Goal: Check status: Check status

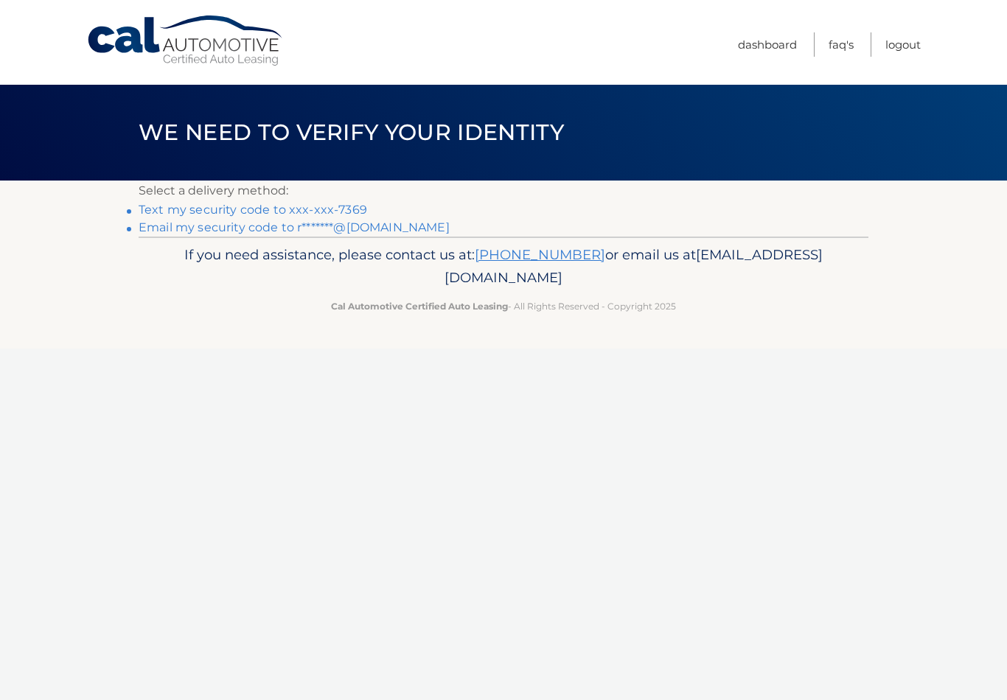
click at [357, 203] on link "Text my security code to xxx-xxx-7369" at bounding box center [253, 210] width 228 height 14
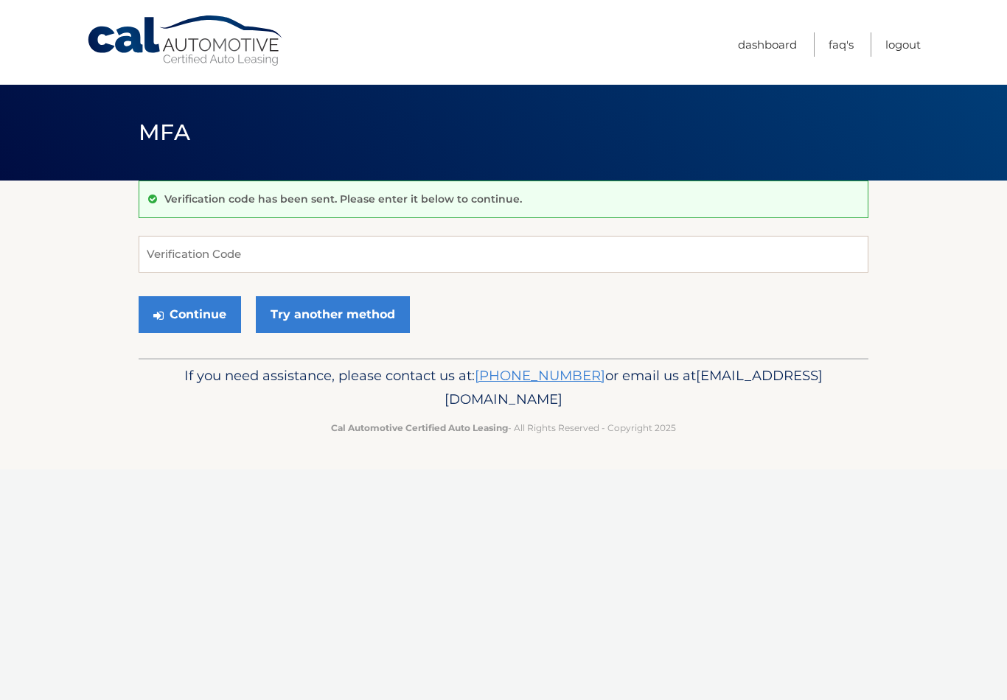
click at [195, 316] on button "Continue" at bounding box center [190, 314] width 102 height 37
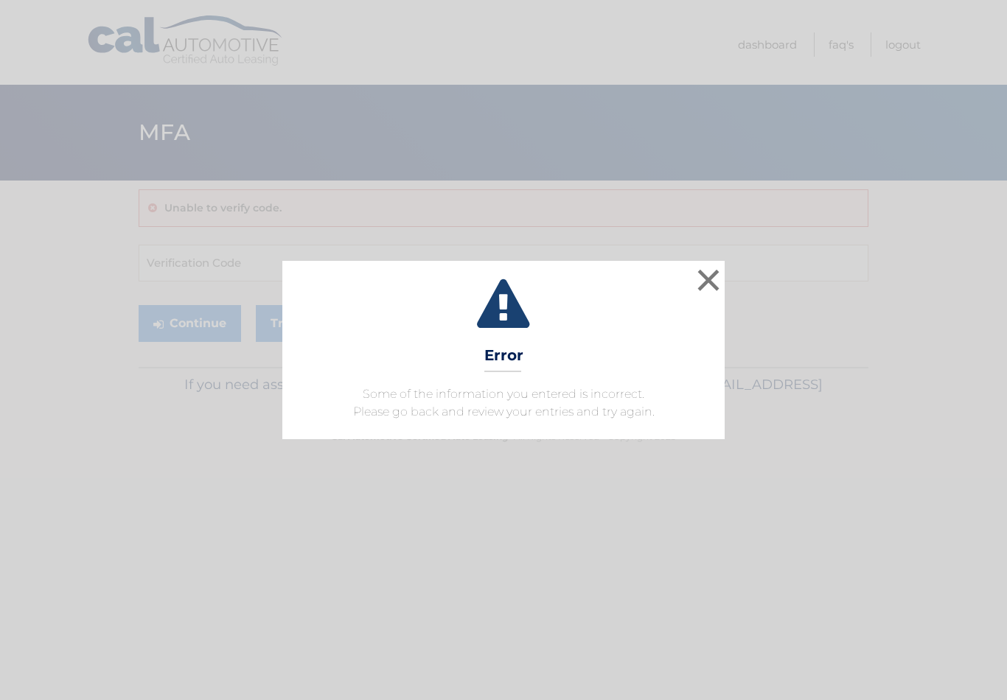
click at [683, 284] on icon at bounding box center [503, 305] width 405 height 53
click at [708, 283] on button "×" at bounding box center [708, 279] width 29 height 29
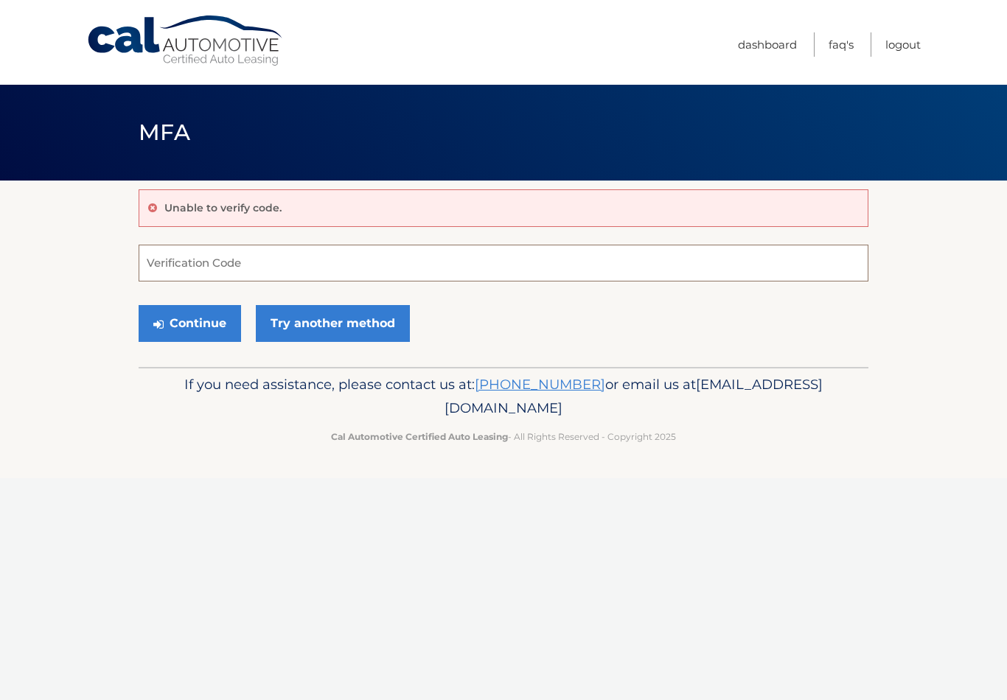
click at [164, 259] on input "Verification Code" at bounding box center [504, 263] width 730 height 37
type input "086233"
click at [203, 316] on button "Continue" at bounding box center [190, 323] width 102 height 37
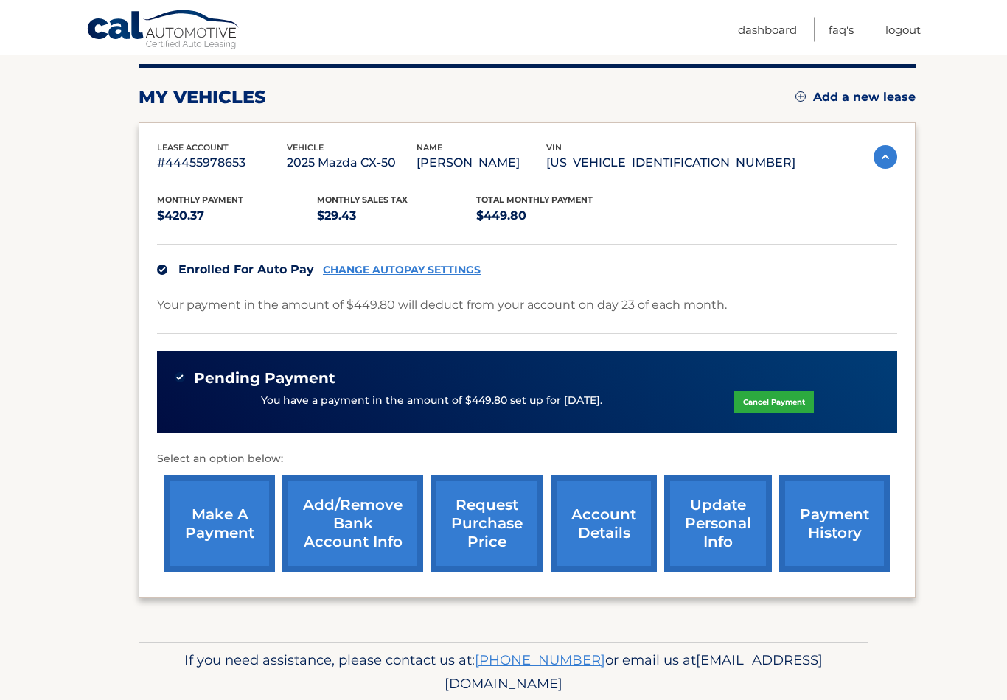
scroll to position [195, 0]
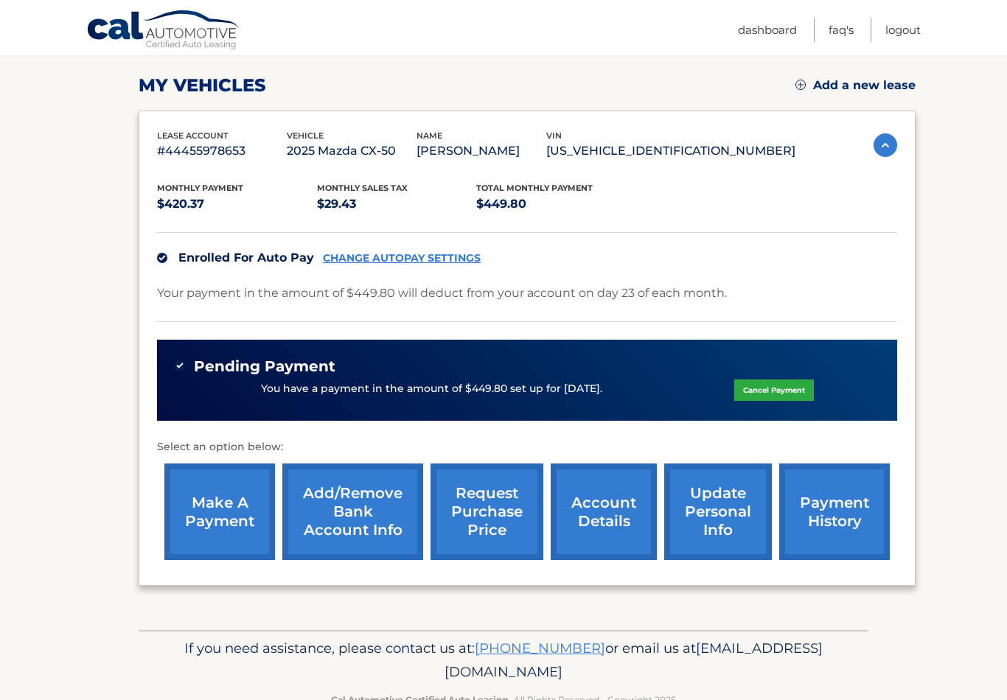
click at [843, 516] on link "payment history" at bounding box center [834, 512] width 111 height 97
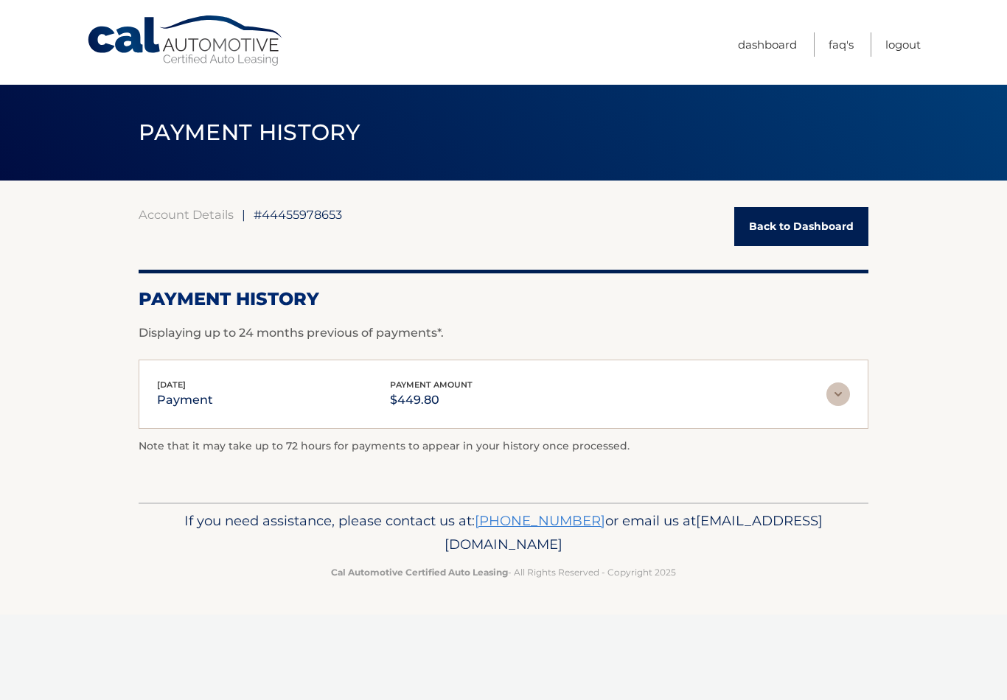
click at [816, 225] on link "Back to Dashboard" at bounding box center [801, 226] width 134 height 39
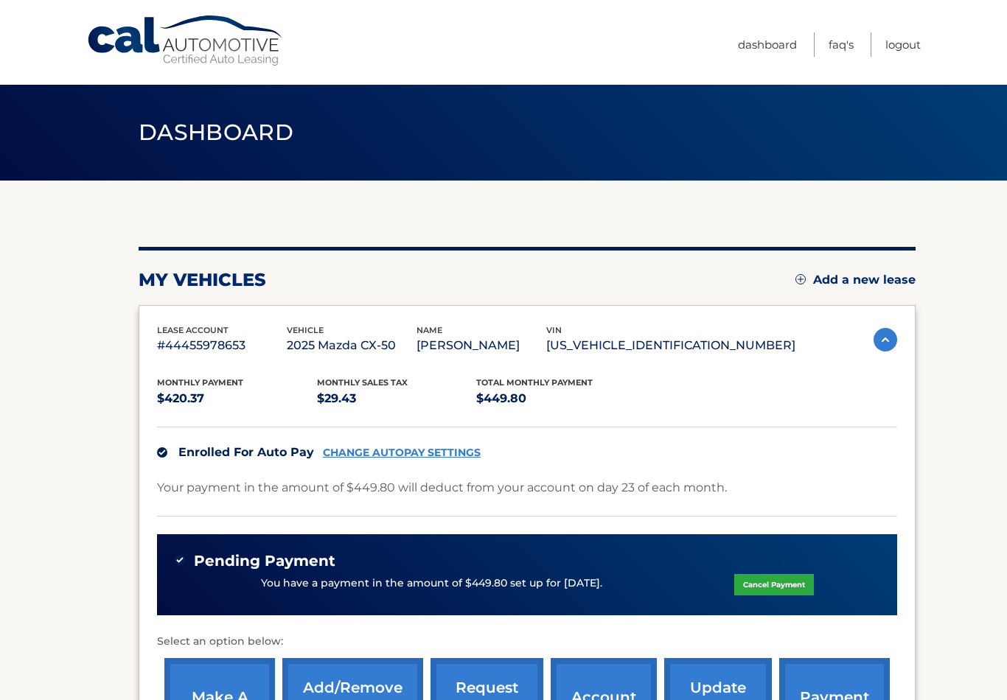
click at [912, 45] on link "Logout" at bounding box center [902, 44] width 35 height 24
